Goal: Information Seeking & Learning: Understand process/instructions

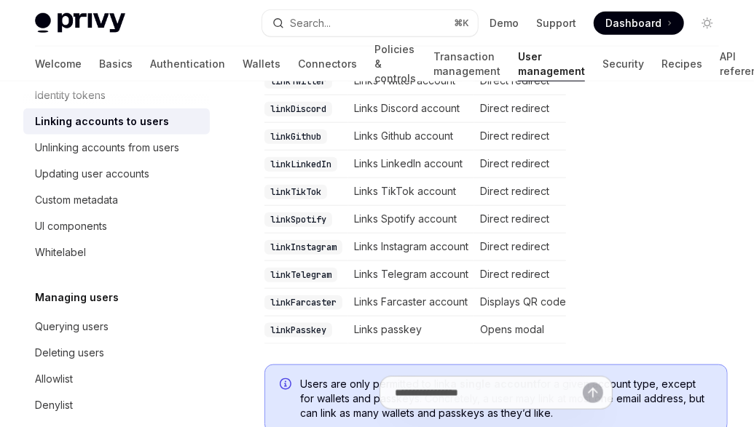
scroll to position [577, 0]
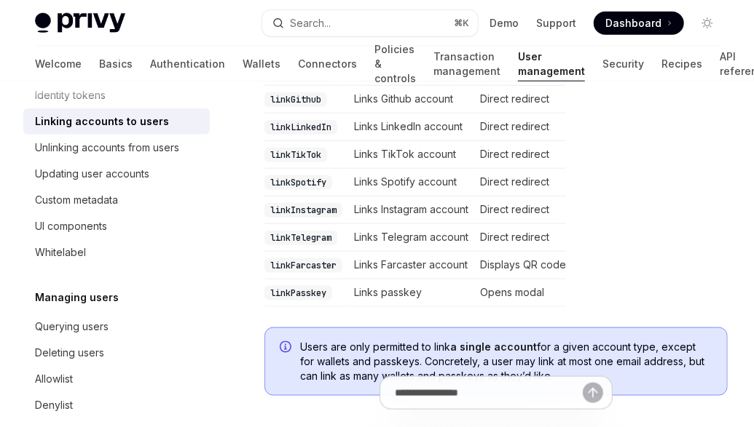
click at [546, 259] on td "Displays QR code" at bounding box center [520, 266] width 92 height 28
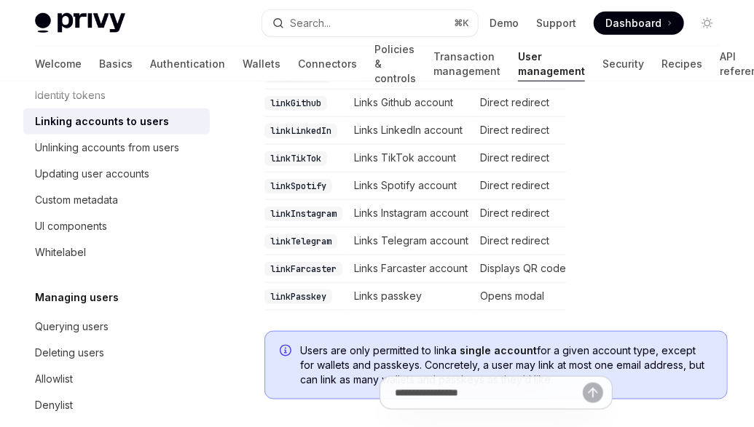
scroll to position [377, 0]
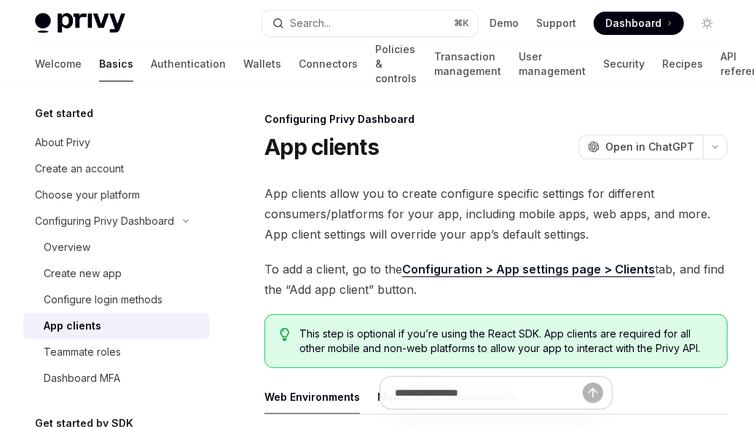
click at [617, 29] on span "Dashboard" at bounding box center [633, 23] width 56 height 15
type textarea "*"
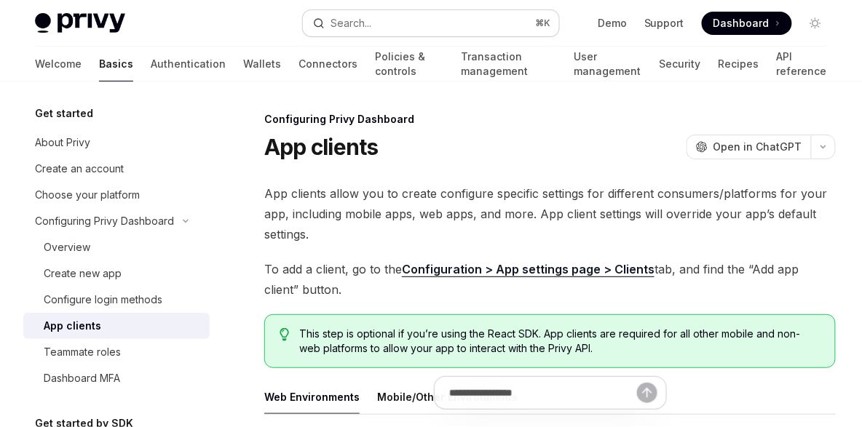
click at [360, 27] on div "Search..." at bounding box center [351, 23] width 41 height 17
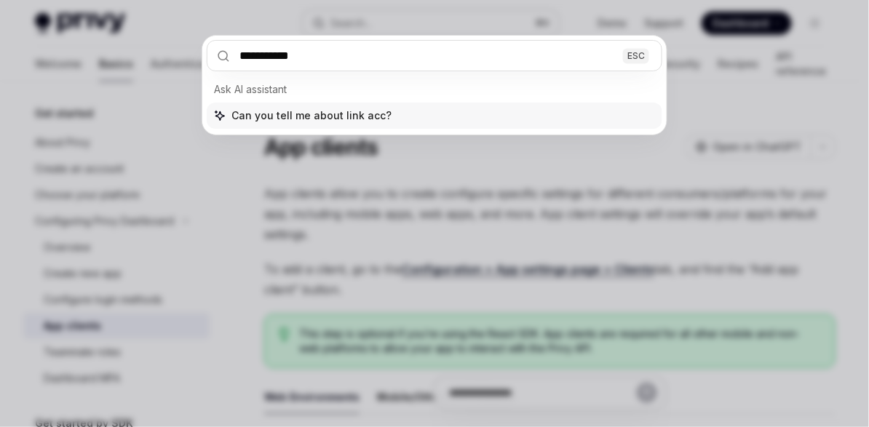
type input "**********"
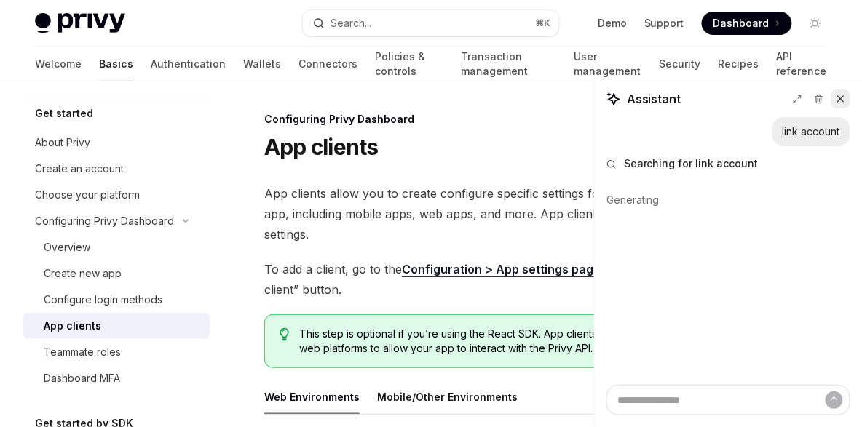
click at [753, 102] on button at bounding box center [840, 99] width 19 height 19
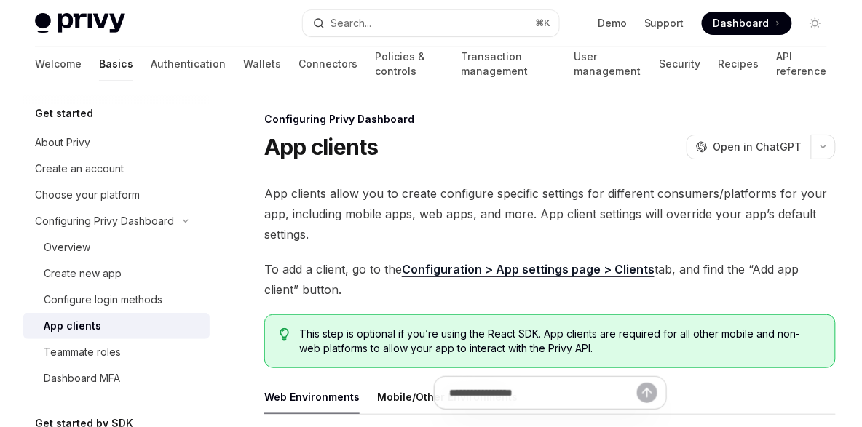
type textarea "*"
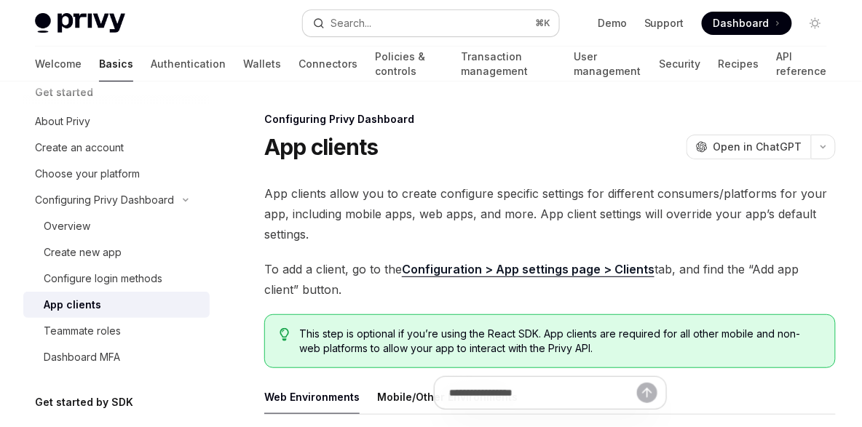
click at [363, 25] on div "Search..." at bounding box center [351, 23] width 41 height 17
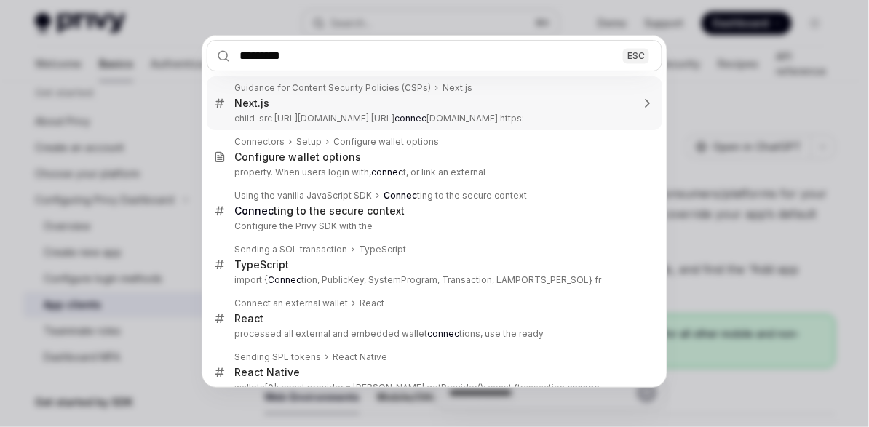
type input "**********"
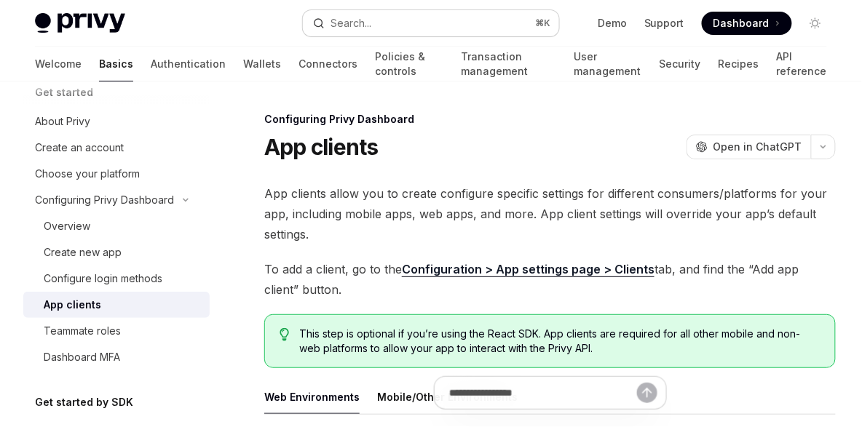
type textarea "*"
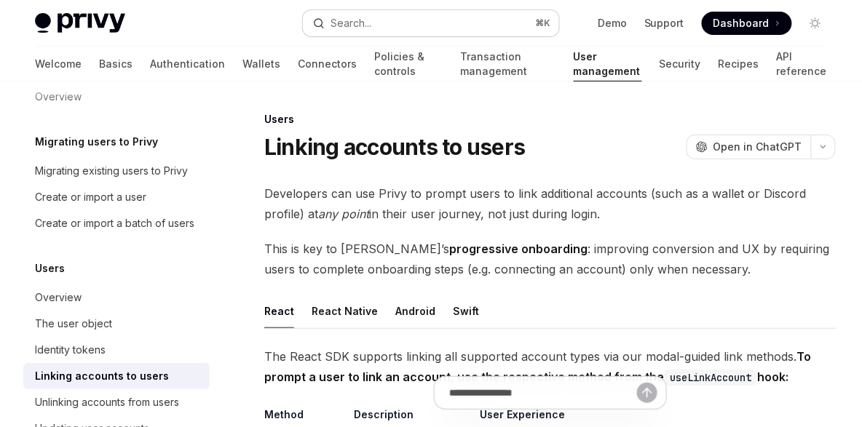
click at [365, 28] on div "Search..." at bounding box center [351, 23] width 41 height 17
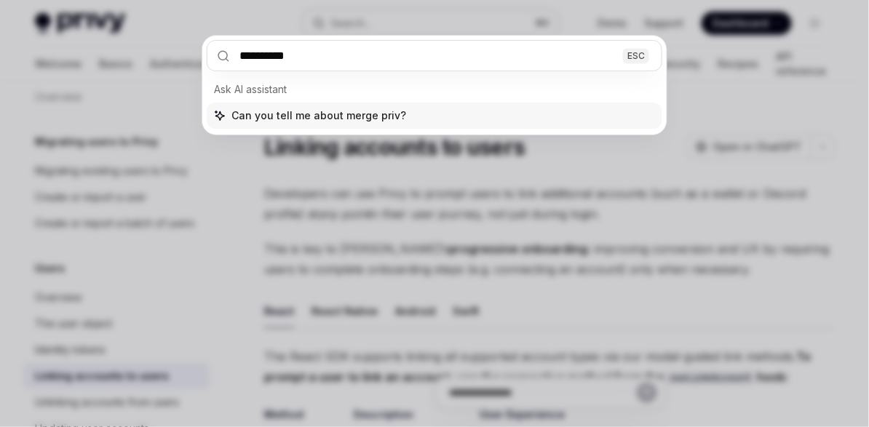
type input "**********"
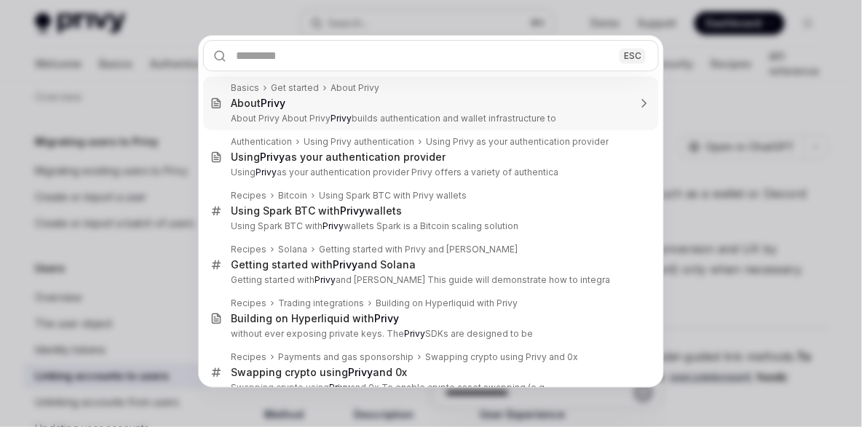
type textarea "*"
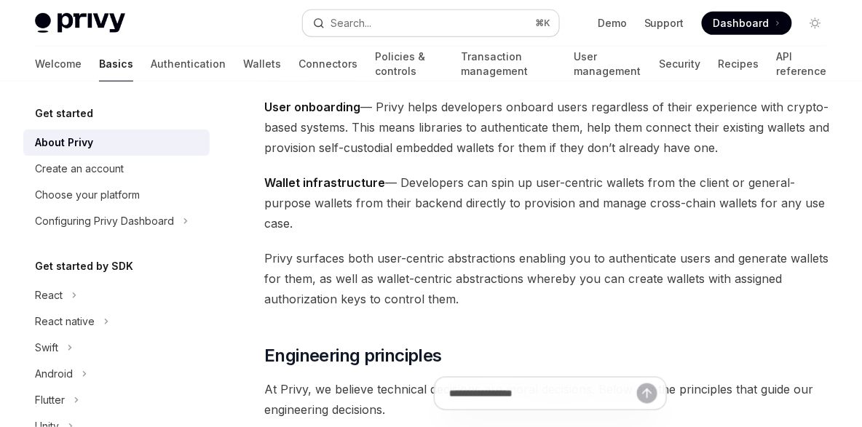
click at [364, 31] on div "Search..." at bounding box center [351, 23] width 41 height 17
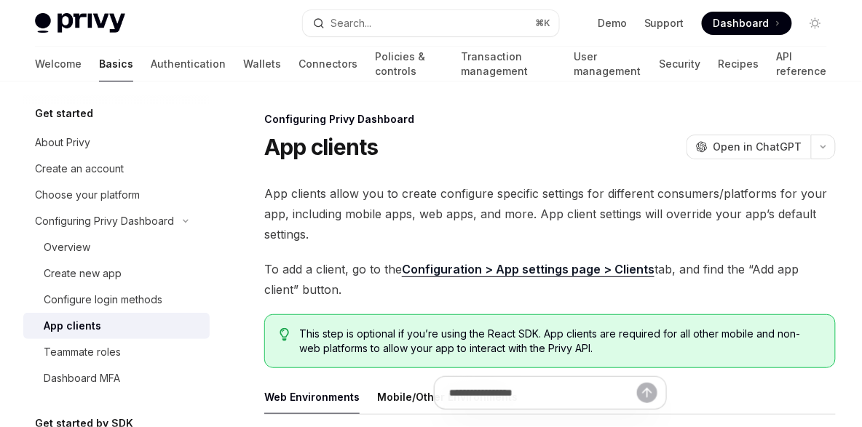
click at [737, 29] on span "Dashboard" at bounding box center [741, 23] width 56 height 15
type textarea "*"
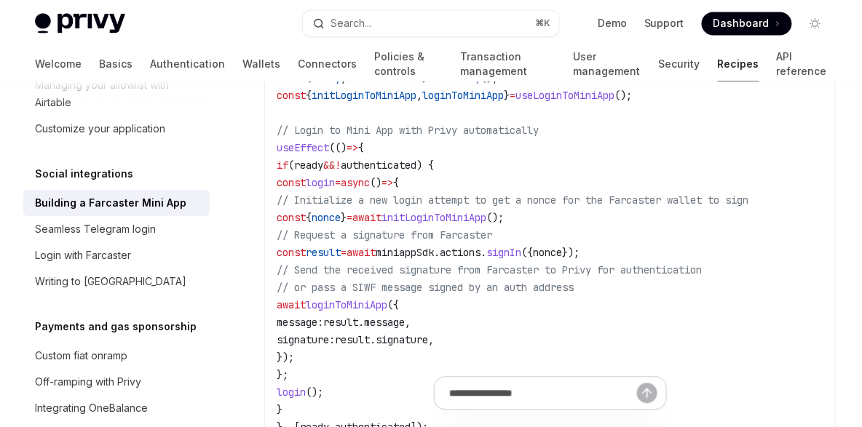
scroll to position [1937, 0]
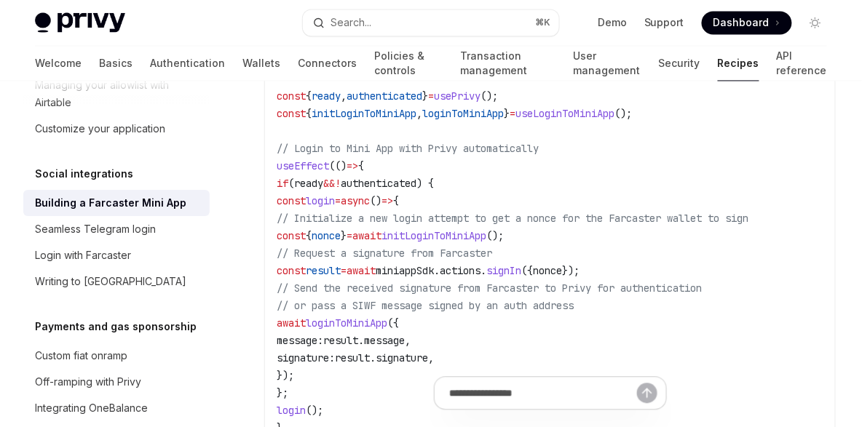
click at [711, 240] on code "import miniappSdk from '@farcaster/miniapp-sdk' ; import { usePrivy } from '@pr…" at bounding box center [550, 228] width 547 height 454
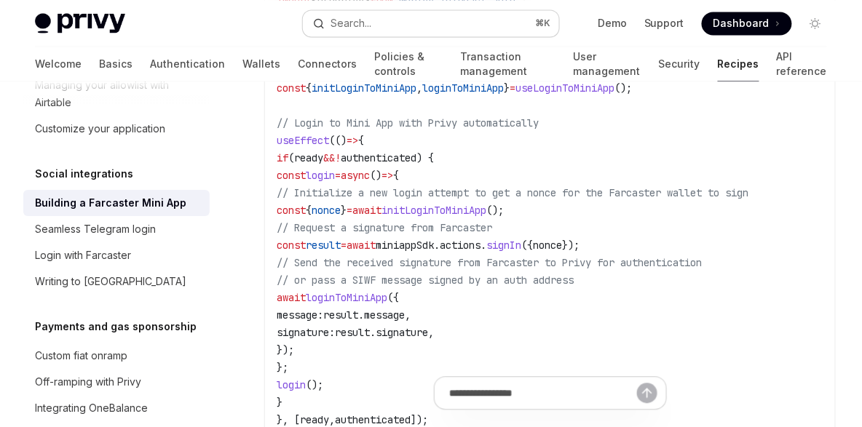
scroll to position [1971, 0]
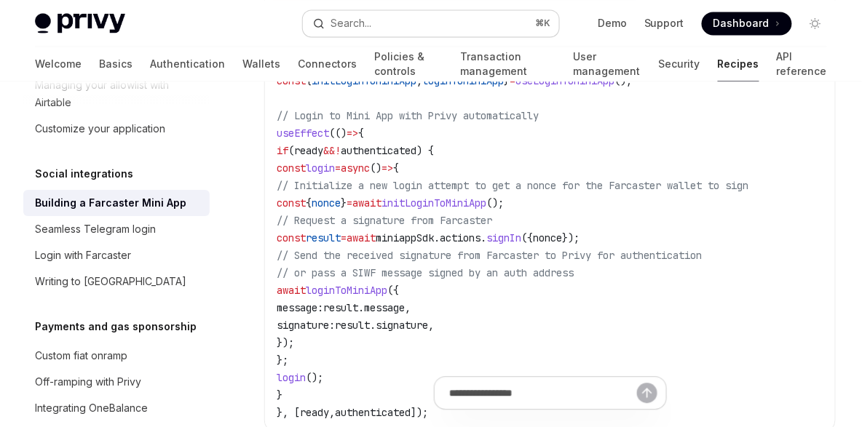
type textarea "*"
